Goal: Task Accomplishment & Management: Manage account settings

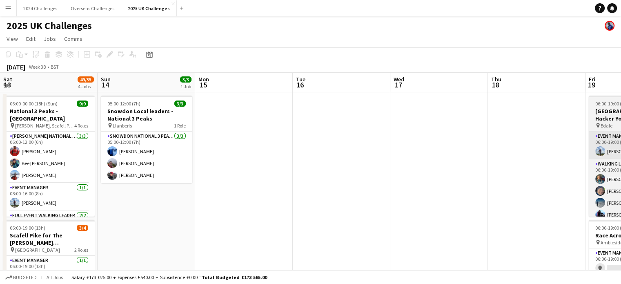
scroll to position [0, 281]
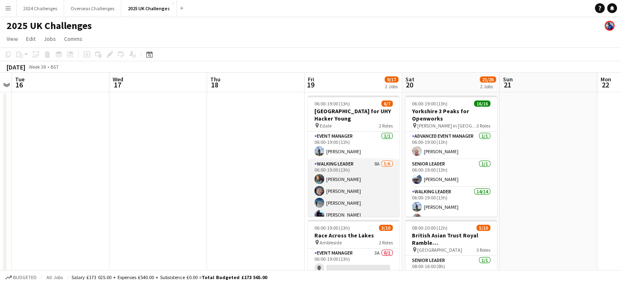
click at [344, 166] on app-card-role "Walking Leader 8A [DATE] 06:00-19:00 (13h) [PERSON_NAME] [PERSON_NAME] [PERSON_…" at bounding box center [353, 203] width 91 height 89
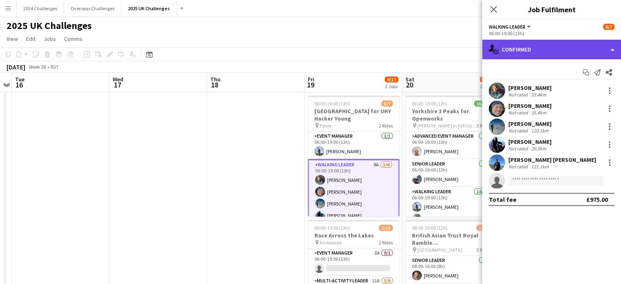
click at [579, 50] on div "single-neutral-actions-check-2 Confirmed" at bounding box center [551, 50] width 139 height 20
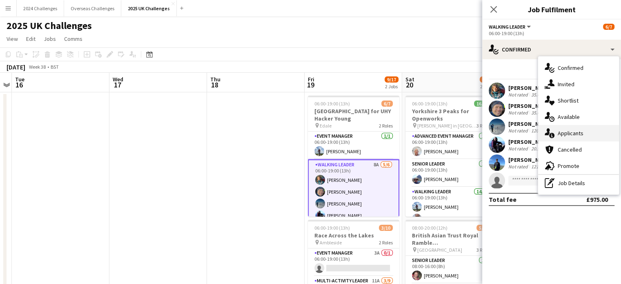
click at [590, 134] on div "single-neutral-actions-information Applicants" at bounding box center [578, 133] width 81 height 16
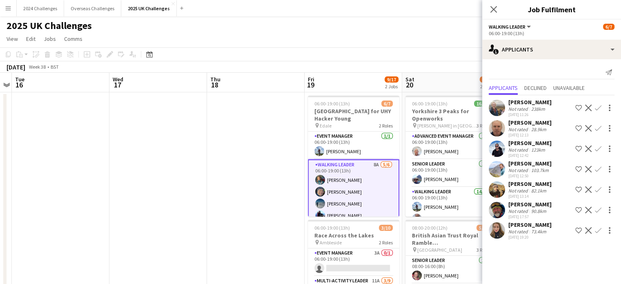
click at [527, 227] on div "[PERSON_NAME]" at bounding box center [529, 224] width 43 height 7
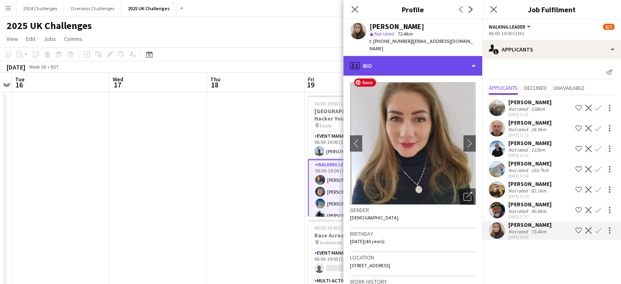
click at [461, 56] on div "profile Bio" at bounding box center [412, 66] width 139 height 20
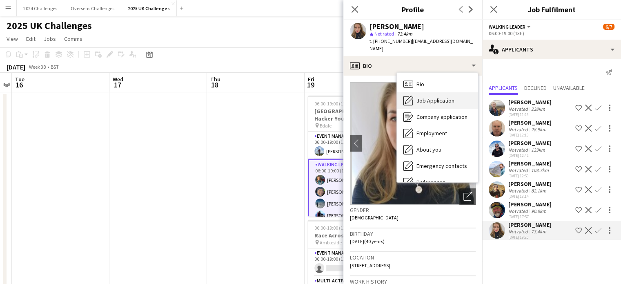
click at [449, 97] on span "Job Application" at bounding box center [436, 100] width 38 height 7
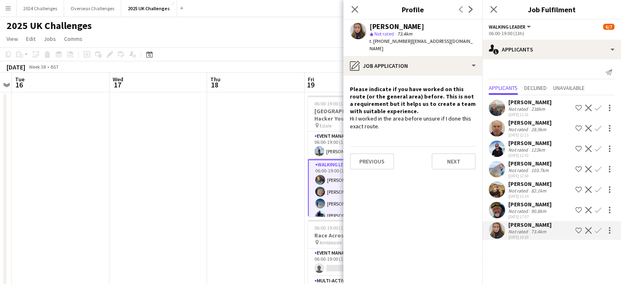
click at [597, 227] on app-icon "Confirm" at bounding box center [598, 230] width 7 height 7
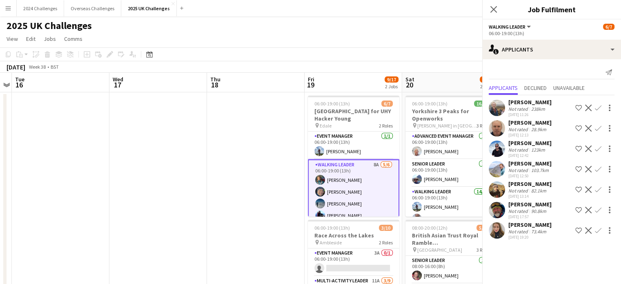
scroll to position [0, 0]
click at [597, 232] on app-icon "Confirm" at bounding box center [598, 230] width 7 height 7
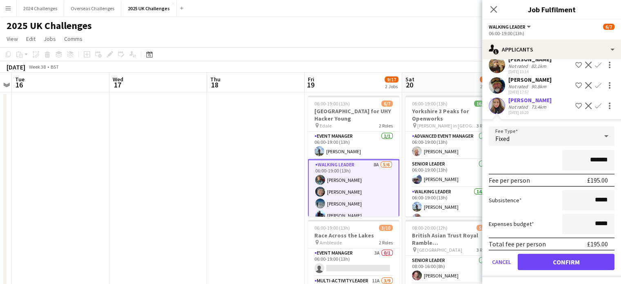
click at [416, 52] on app-toolbar "Copy Paste Paste Ctrl+V Paste with crew Ctrl+Shift+V Paste linked Job [GEOGRAPH…" at bounding box center [310, 54] width 621 height 14
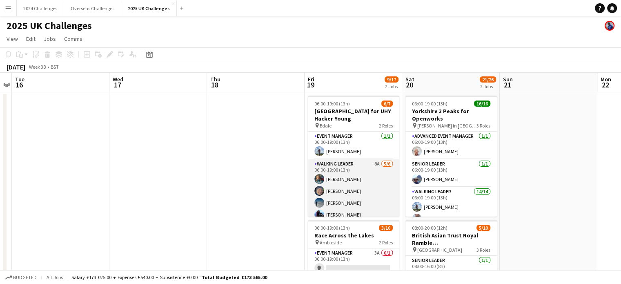
click at [343, 167] on app-card-role "Walking Leader 8A [DATE] 06:00-19:00 (13h) [PERSON_NAME] [PERSON_NAME] [PERSON_…" at bounding box center [353, 203] width 91 height 89
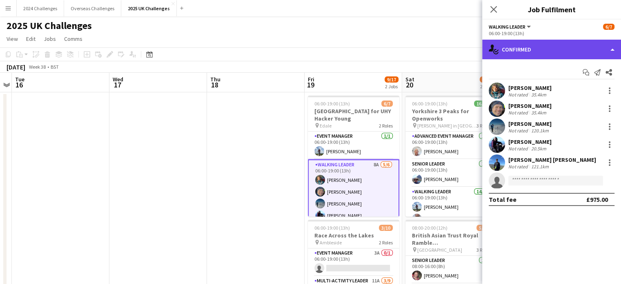
click at [598, 45] on div "single-neutral-actions-check-2 Confirmed" at bounding box center [551, 50] width 139 height 20
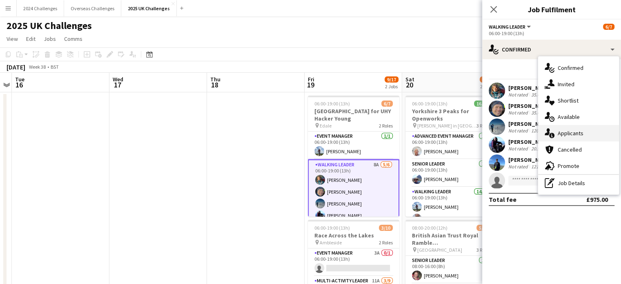
click at [583, 132] on div "single-neutral-actions-information Applicants" at bounding box center [578, 133] width 81 height 16
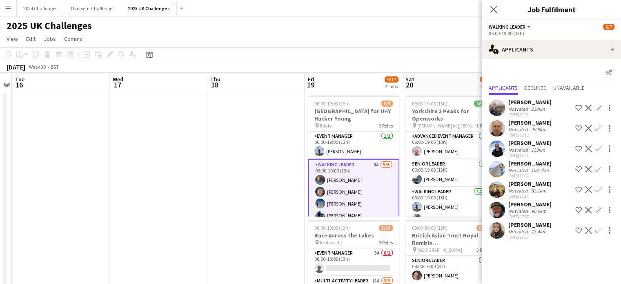
scroll to position [31, 0]
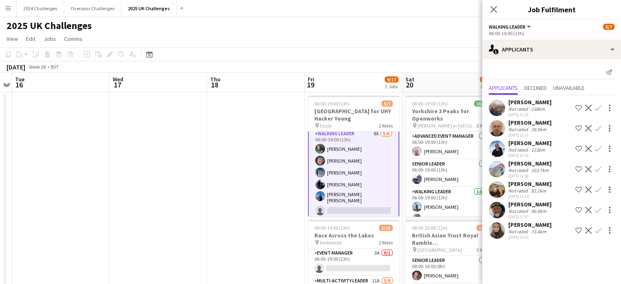
click at [343, 147] on app-card-role "Walking Leader 8A [DATE] 06:00-19:00 (13h) [PERSON_NAME] [PERSON_NAME] [PERSON_…" at bounding box center [353, 173] width 91 height 91
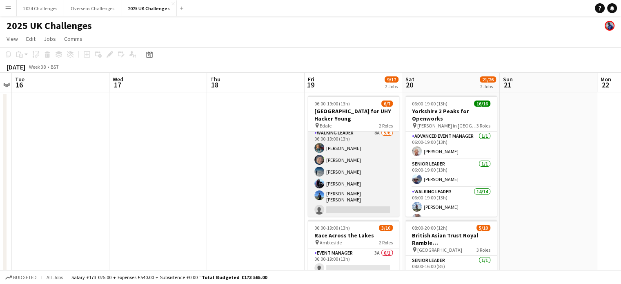
scroll to position [29, 0]
click at [341, 145] on app-card-role "Walking Leader 8A [DATE] 06:00-19:00 (13h) [PERSON_NAME] [PERSON_NAME] [PERSON_…" at bounding box center [353, 174] width 91 height 89
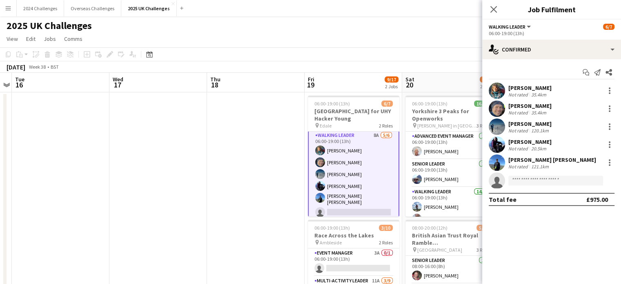
scroll to position [31, 0]
click at [536, 92] on div "35.4km" at bounding box center [539, 94] width 18 height 6
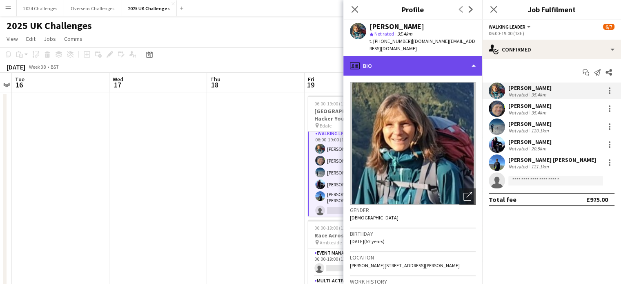
click at [461, 56] on div "profile Bio" at bounding box center [412, 66] width 139 height 20
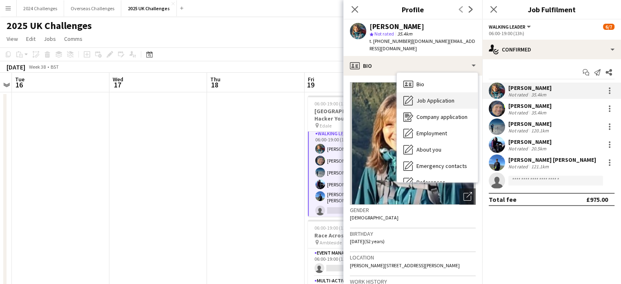
click at [442, 97] on span "Job Application" at bounding box center [436, 100] width 38 height 7
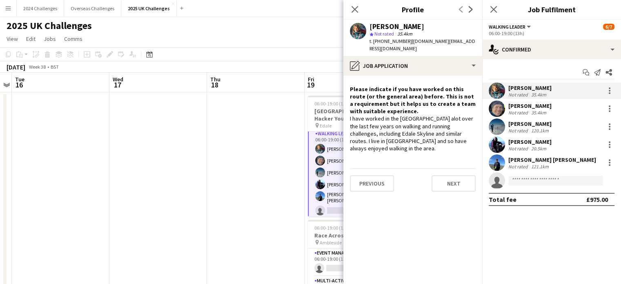
click at [535, 107] on div "[PERSON_NAME]" at bounding box center [529, 105] width 43 height 7
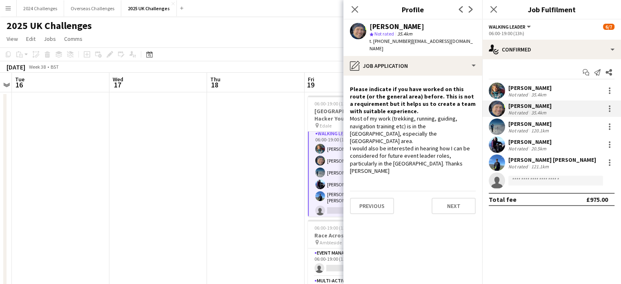
click at [531, 124] on div "[PERSON_NAME]" at bounding box center [529, 123] width 43 height 7
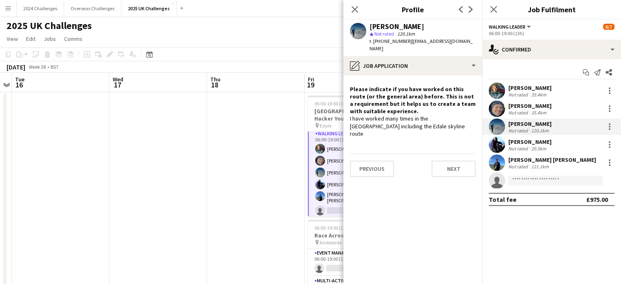
click at [535, 140] on div "[PERSON_NAME]" at bounding box center [529, 141] width 43 height 7
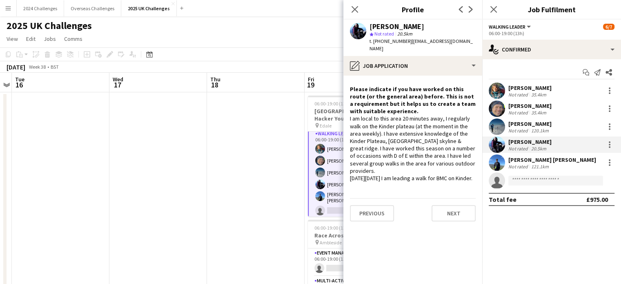
click at [545, 162] on div "[PERSON_NAME] [PERSON_NAME]" at bounding box center [552, 159] width 88 height 7
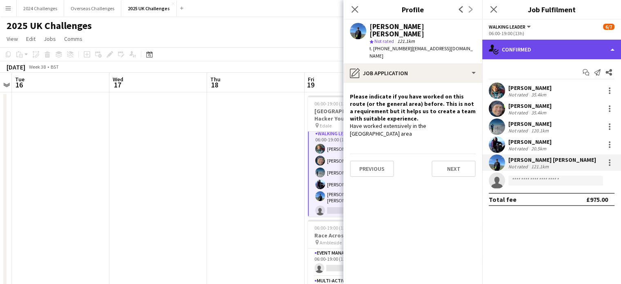
click at [604, 48] on div "single-neutral-actions-check-2 Confirmed" at bounding box center [551, 50] width 139 height 20
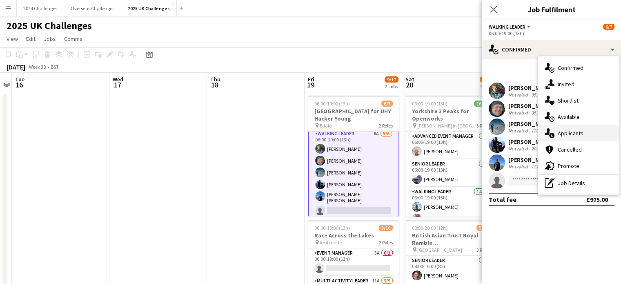
click at [578, 134] on div "single-neutral-actions-information Applicants" at bounding box center [578, 133] width 81 height 16
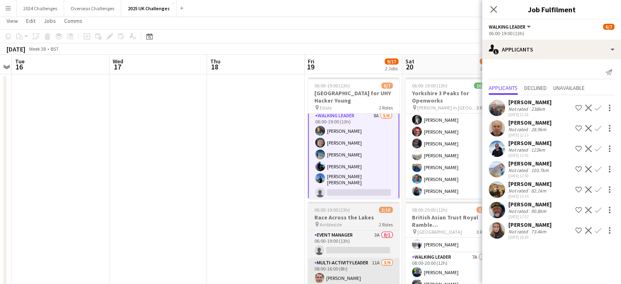
scroll to position [0, 0]
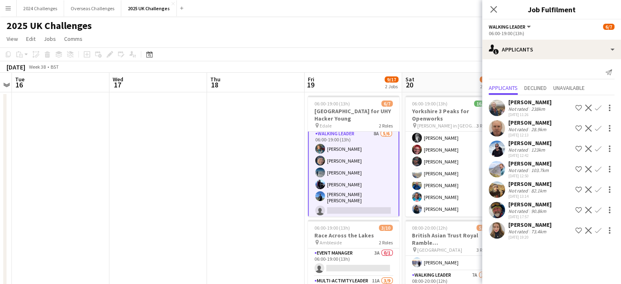
click at [530, 231] on div "73.4km" at bounding box center [539, 231] width 18 height 6
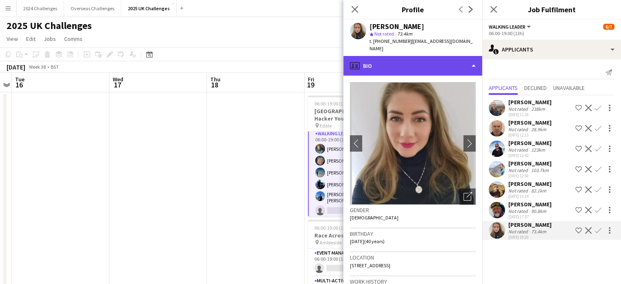
click at [462, 56] on div "profile Bio" at bounding box center [412, 66] width 139 height 20
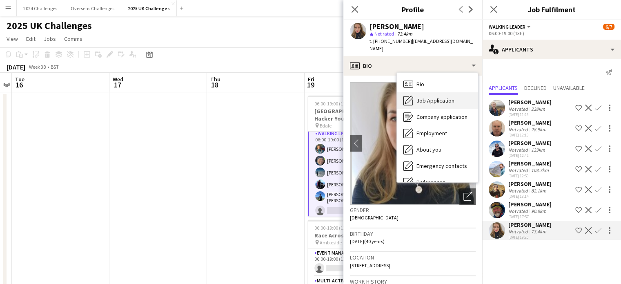
click at [442, 97] on span "Job Application" at bounding box center [436, 100] width 38 height 7
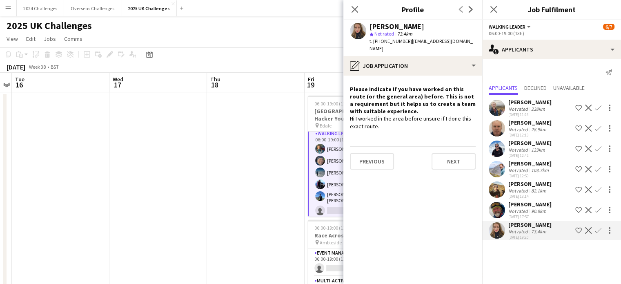
click at [522, 203] on div "[PERSON_NAME]" at bounding box center [529, 203] width 43 height 7
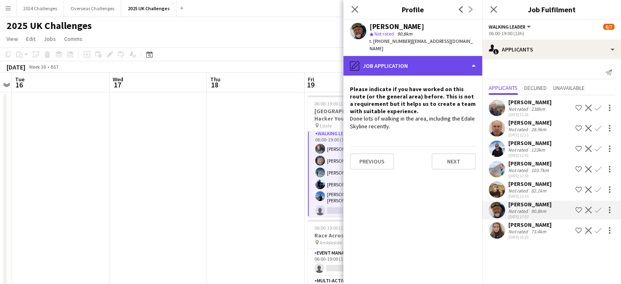
click at [470, 58] on div "pencil4 Job Application" at bounding box center [412, 66] width 139 height 20
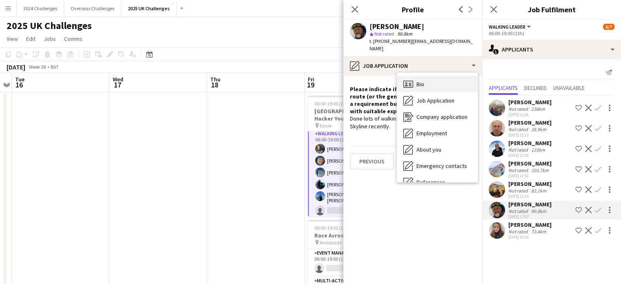
click at [432, 78] on div "Bio Bio" at bounding box center [437, 84] width 81 height 16
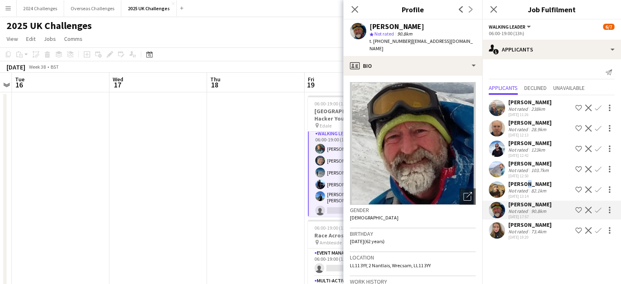
click at [523, 182] on div "[PERSON_NAME]" at bounding box center [529, 183] width 43 height 7
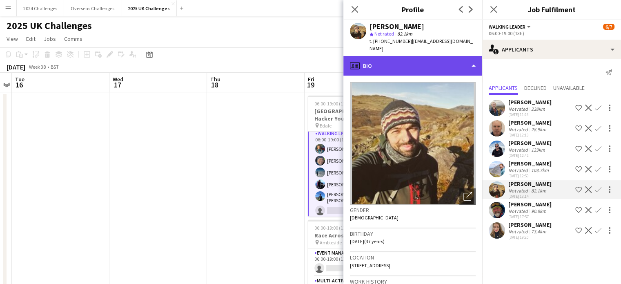
click at [461, 56] on div "profile Bio" at bounding box center [412, 66] width 139 height 20
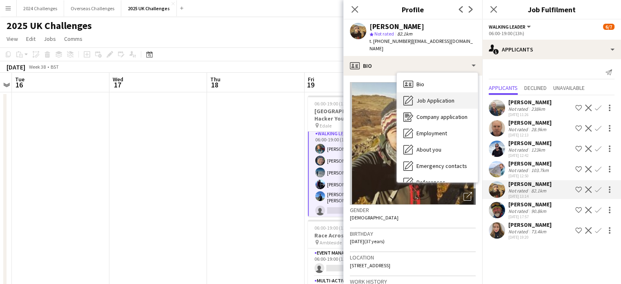
click at [443, 97] on span "Job Application" at bounding box center [436, 100] width 38 height 7
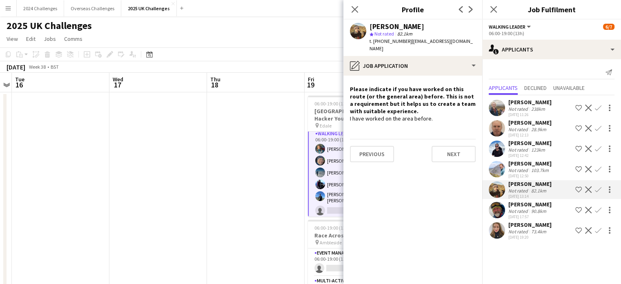
click at [526, 167] on div "Not rated" at bounding box center [518, 170] width 21 height 6
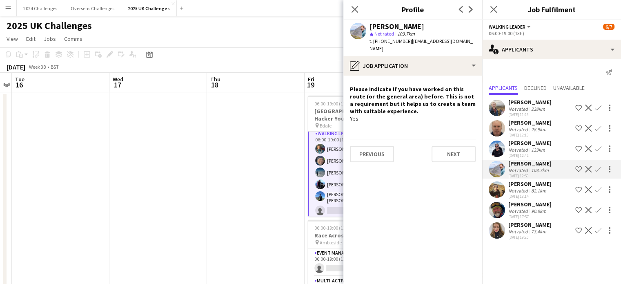
click at [531, 128] on div "28.9km" at bounding box center [539, 129] width 18 height 6
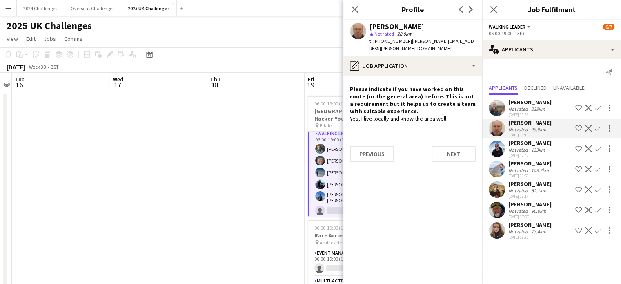
click at [532, 108] on div "238km" at bounding box center [538, 109] width 17 height 6
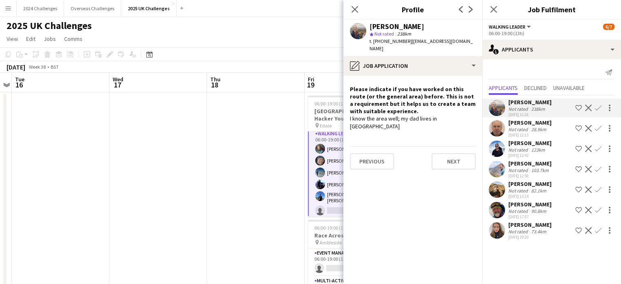
click at [307, 54] on app-toolbar "Copy Paste Paste Ctrl+V Paste with crew Ctrl+Shift+V Paste linked Job [GEOGRAPH…" at bounding box center [310, 54] width 621 height 14
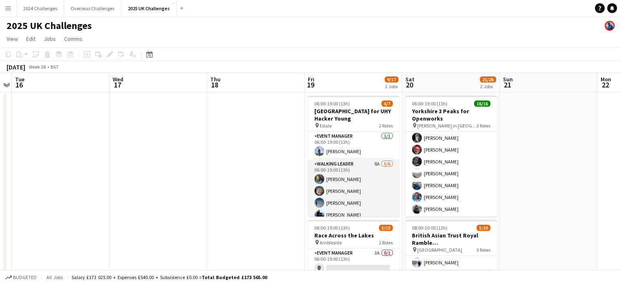
click at [347, 165] on app-card-role "Walking Leader 8A [DATE] 06:00-19:00 (13h) [PERSON_NAME] [PERSON_NAME] [PERSON_…" at bounding box center [353, 203] width 91 height 89
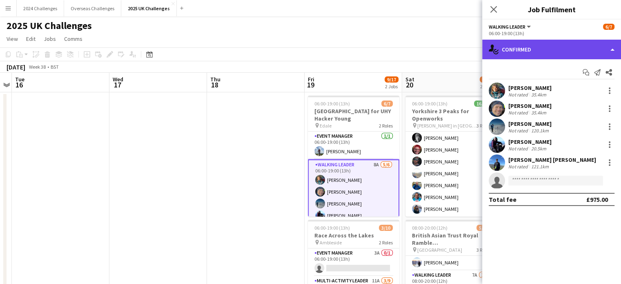
click at [510, 44] on div "single-neutral-actions-check-2 Confirmed" at bounding box center [551, 50] width 139 height 20
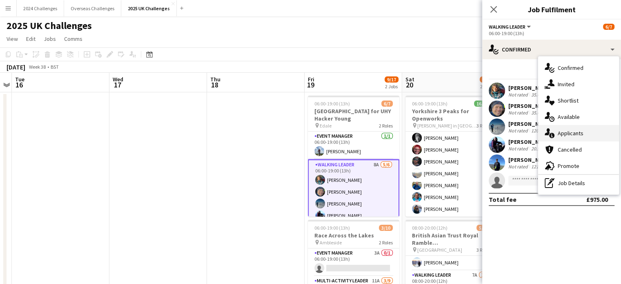
click at [581, 129] on div "single-neutral-actions-information Applicants" at bounding box center [578, 133] width 81 height 16
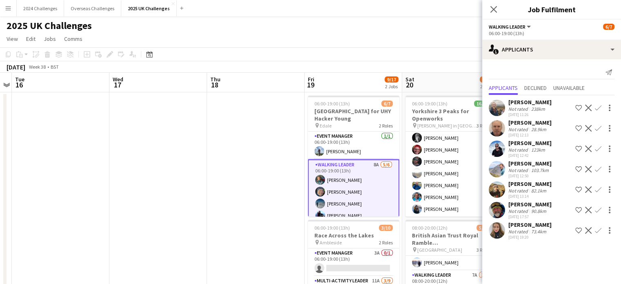
click at [597, 229] on app-icon "Confirm" at bounding box center [598, 230] width 7 height 7
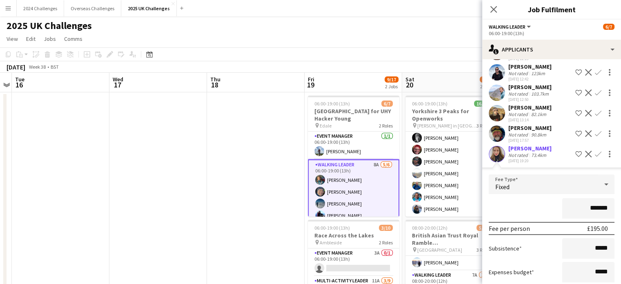
scroll to position [125, 0]
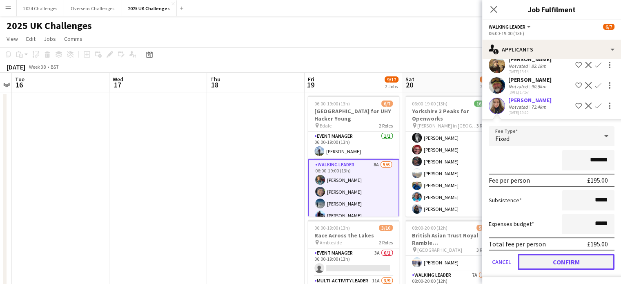
click at [586, 258] on button "Confirm" at bounding box center [566, 262] width 97 height 16
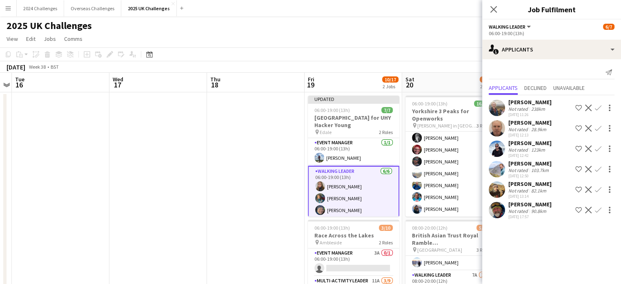
scroll to position [0, 0]
click at [438, 33] on app-page-menu "View Day view expanded Day view collapsed Month view Date picker Jump to [DATE]…" at bounding box center [310, 40] width 621 height 16
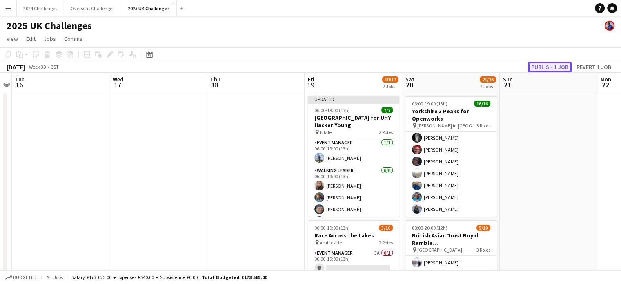
click at [544, 67] on button "Publish 1 job" at bounding box center [550, 67] width 44 height 11
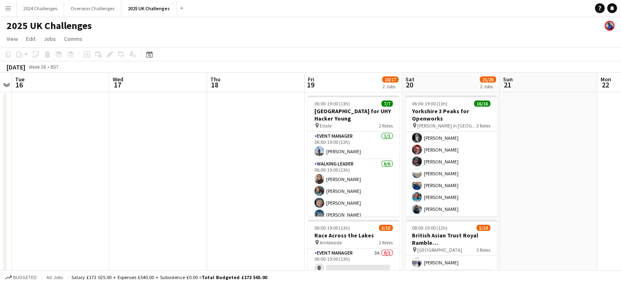
click at [349, 34] on app-page-menu "View Day view expanded Day view collapsed Month view Date picker Jump to [DATE]…" at bounding box center [310, 40] width 621 height 16
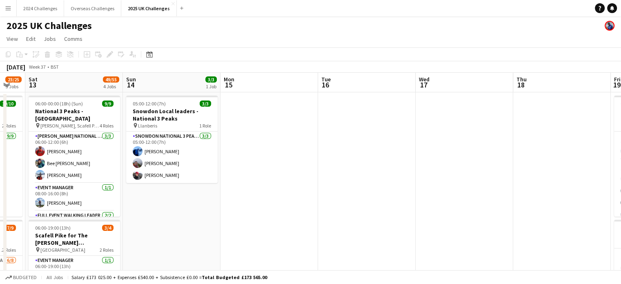
drag, startPoint x: 197, startPoint y: 132, endPoint x: 483, endPoint y: 141, distance: 286.0
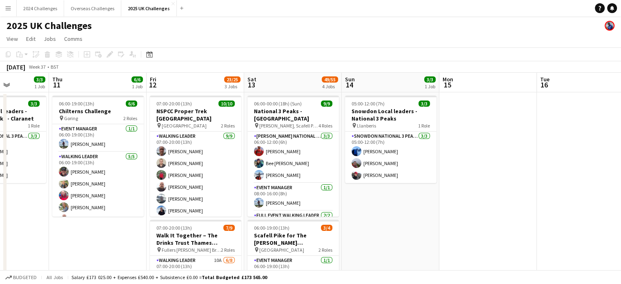
scroll to position [0, 243]
drag, startPoint x: 297, startPoint y: 152, endPoint x: 535, endPoint y: 153, distance: 238.1
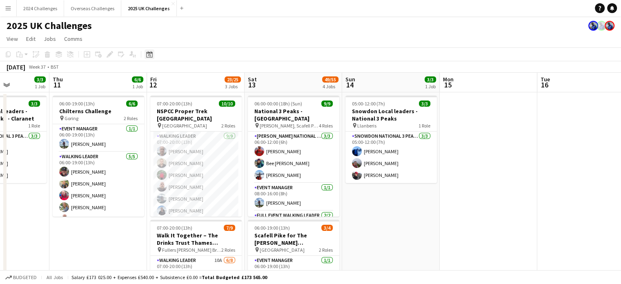
click at [151, 53] on icon "Date picker" at bounding box center [149, 54] width 7 height 7
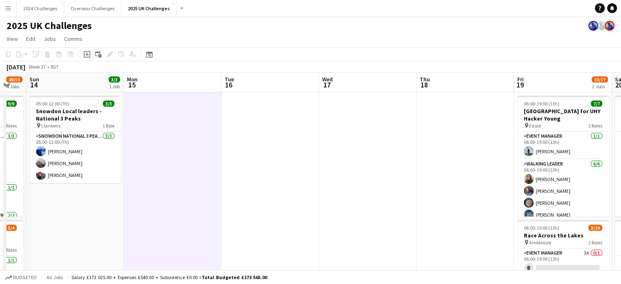
drag, startPoint x: 554, startPoint y: 206, endPoint x: 236, endPoint y: 186, distance: 318.7
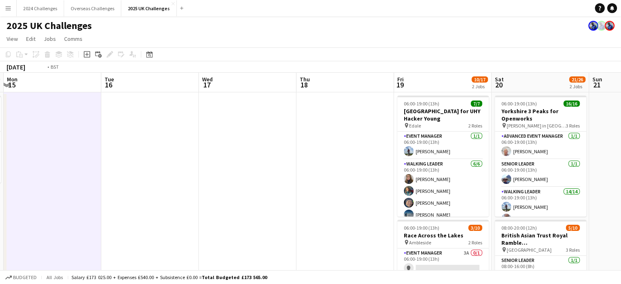
scroll to position [0, 226]
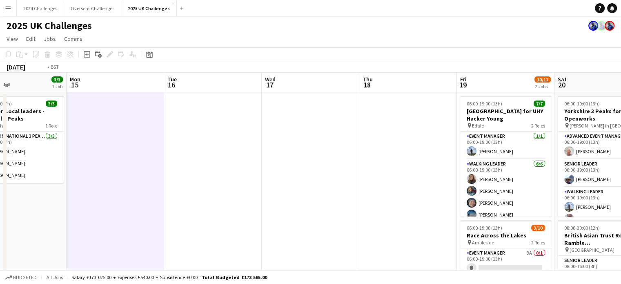
drag, startPoint x: 440, startPoint y: 181, endPoint x: 194, endPoint y: 174, distance: 245.9
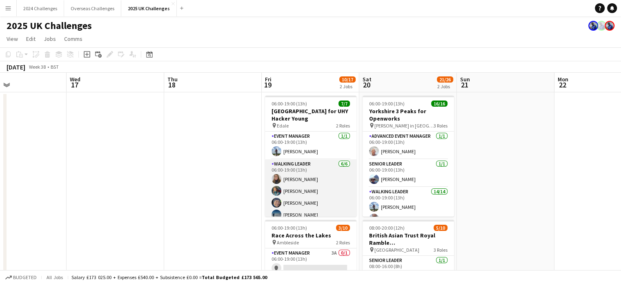
scroll to position [29, 0]
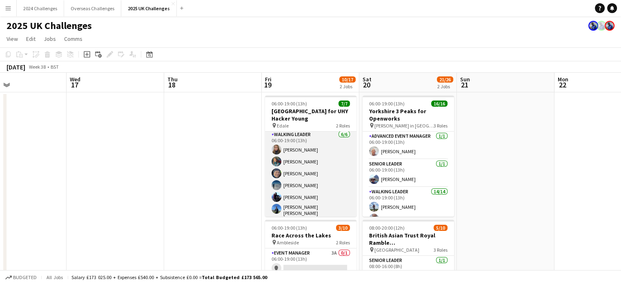
click at [304, 148] on app-card-role "Walking Leader [DATE] 06:00-19:00 (13h) [PERSON_NAME] [PERSON_NAME] [PERSON_NAM…" at bounding box center [310, 174] width 91 height 89
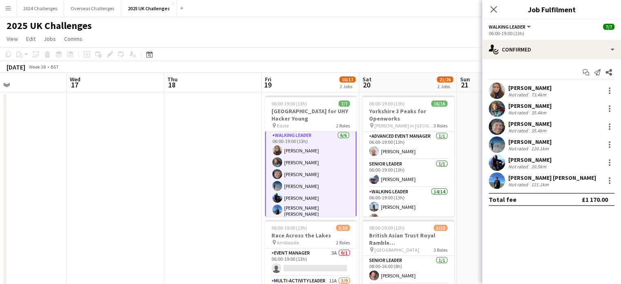
scroll to position [30, 0]
click at [527, 90] on div "[PERSON_NAME]" at bounding box center [529, 87] width 43 height 7
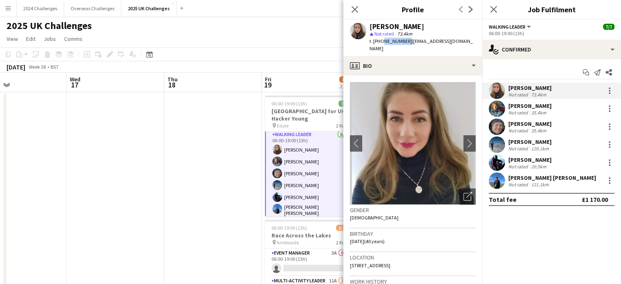
drag, startPoint x: 405, startPoint y: 40, endPoint x: 381, endPoint y: 41, distance: 24.5
click at [381, 41] on span "t. [PHONE_NUMBER]" at bounding box center [391, 41] width 42 height 6
copy span "7940288427"
click at [226, 40] on app-page-menu "View Day view expanded Day view collapsed Month view Date picker Jump to [DATE]…" at bounding box center [310, 40] width 621 height 16
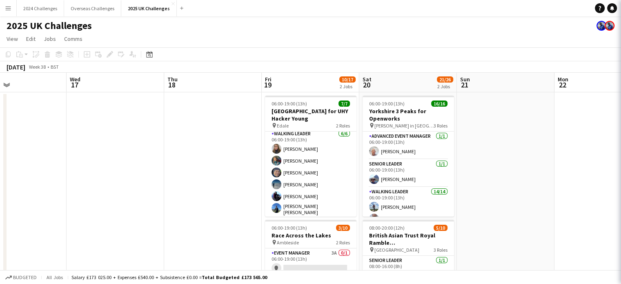
scroll to position [29, 0]
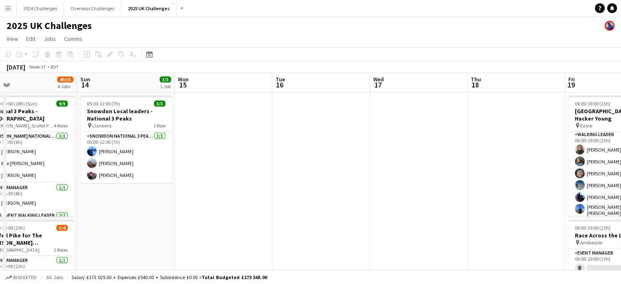
drag, startPoint x: 125, startPoint y: 160, endPoint x: 425, endPoint y: 158, distance: 300.1
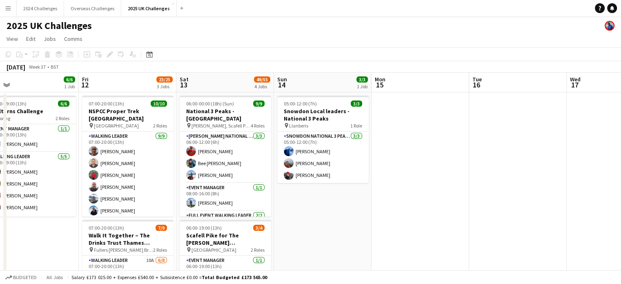
scroll to position [0, 214]
drag, startPoint x: 123, startPoint y: 218, endPoint x: 320, endPoint y: 209, distance: 197.0
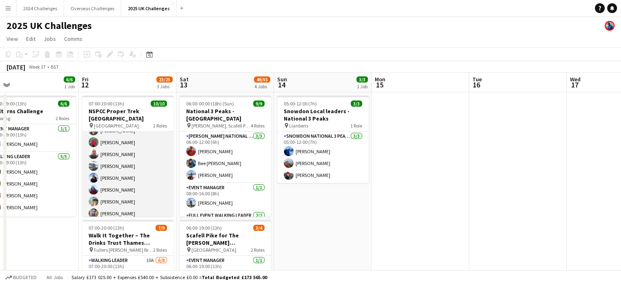
scroll to position [58, 0]
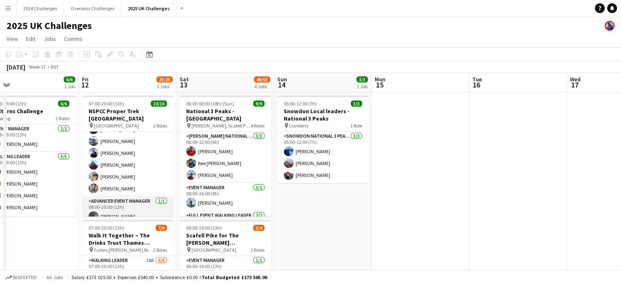
click at [124, 210] on app-card-role "Advanced Event Manager [DATE] 08:00-20:00 (12h) [PERSON_NAME]" at bounding box center [127, 210] width 91 height 28
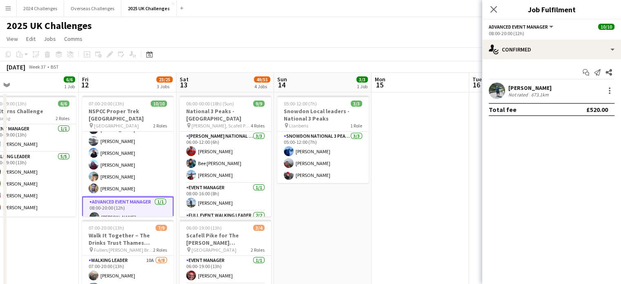
click at [526, 92] on div "Not rated" at bounding box center [518, 94] width 21 height 6
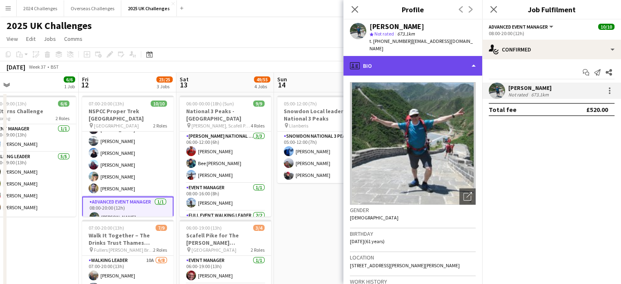
click at [470, 56] on div "profile Bio" at bounding box center [412, 66] width 139 height 20
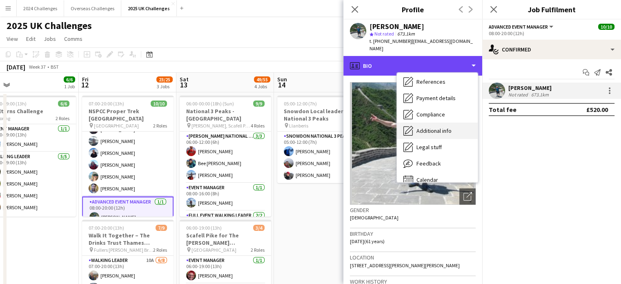
scroll to position [109, 0]
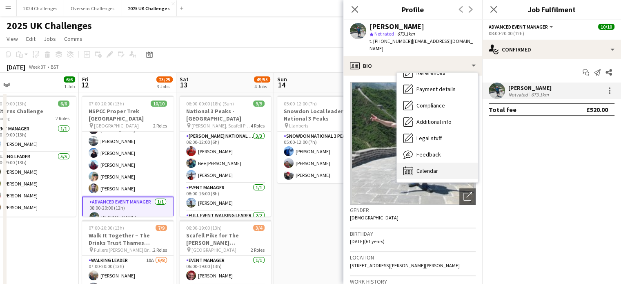
click at [436, 163] on div "Calendar Calendar" at bounding box center [437, 171] width 81 height 16
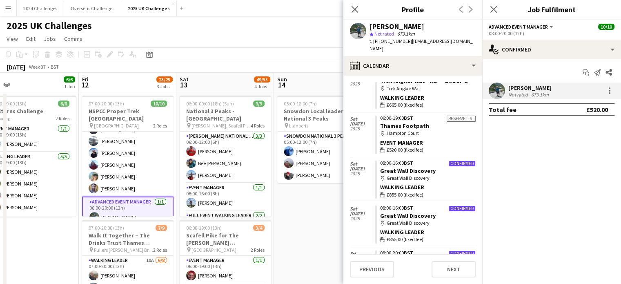
scroll to position [41, 0]
